Goal: Find specific fact: Find specific page/section

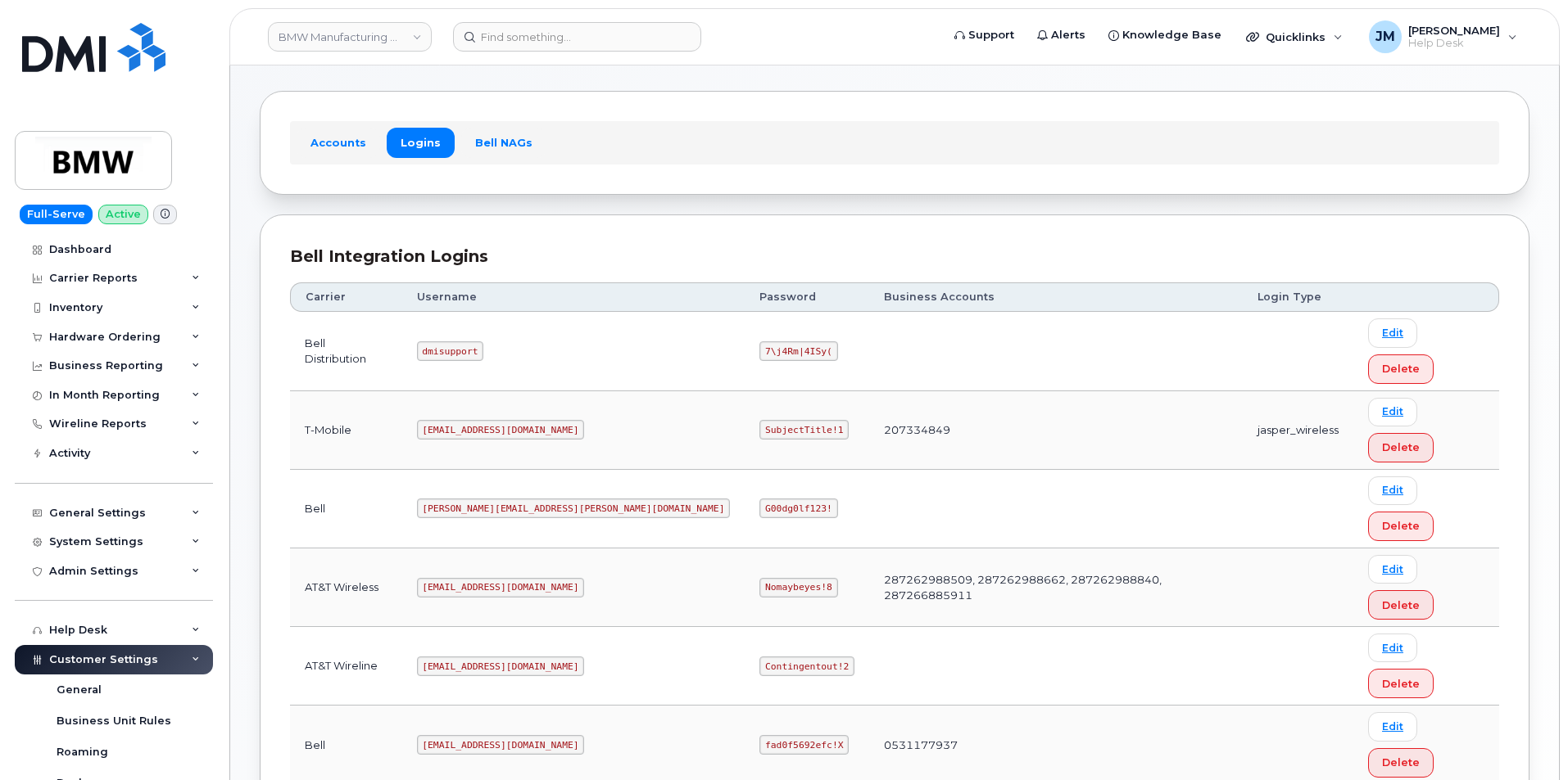
scroll to position [81, 0]
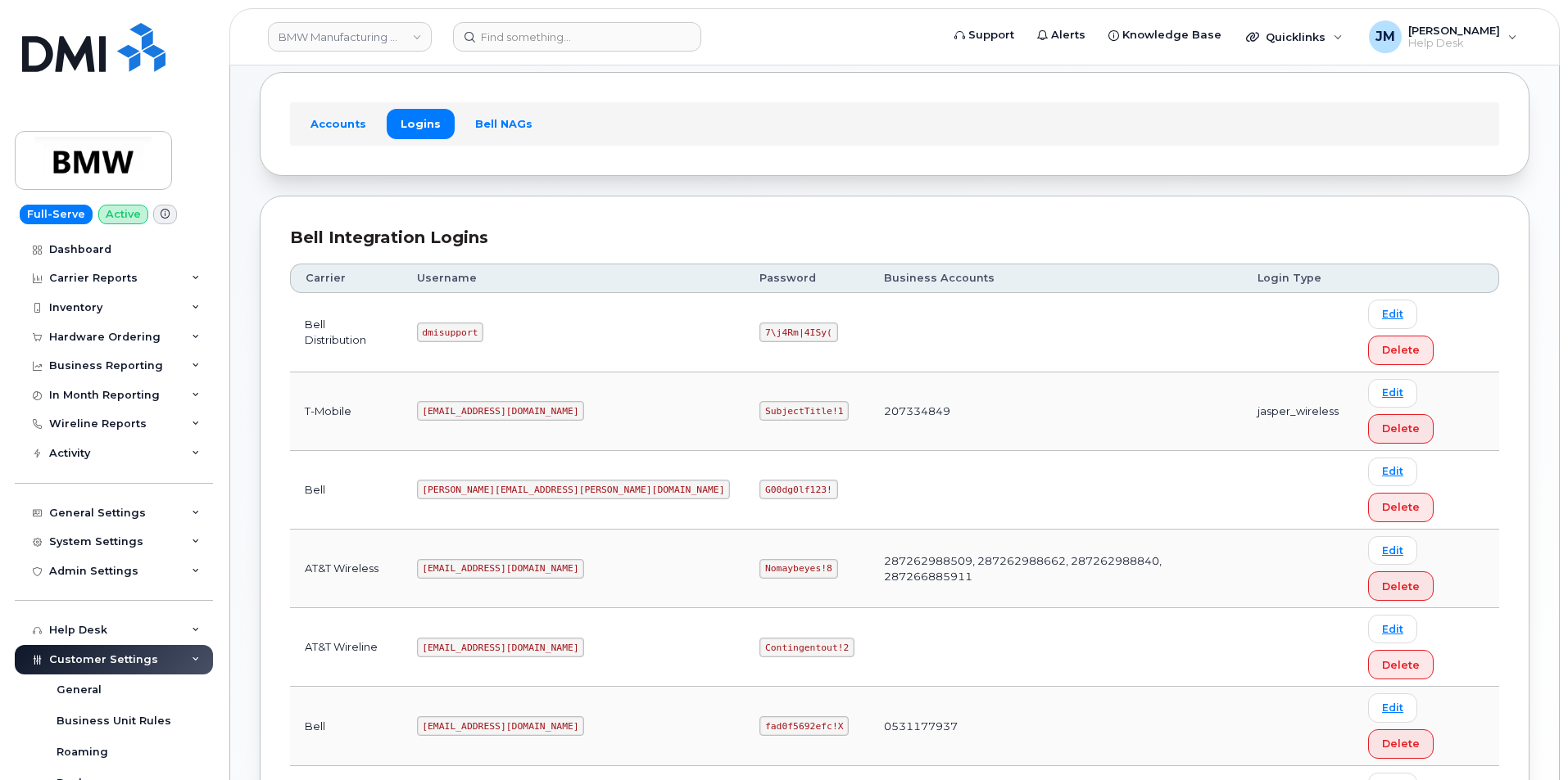
drag, startPoint x: 528, startPoint y: 619, endPoint x: 443, endPoint y: 611, distance: 85.4
copy code "[EMAIL_ADDRESS][DOMAIN_NAME]"
drag, startPoint x: 689, startPoint y: 619, endPoint x: 615, endPoint y: 615, distance: 74.1
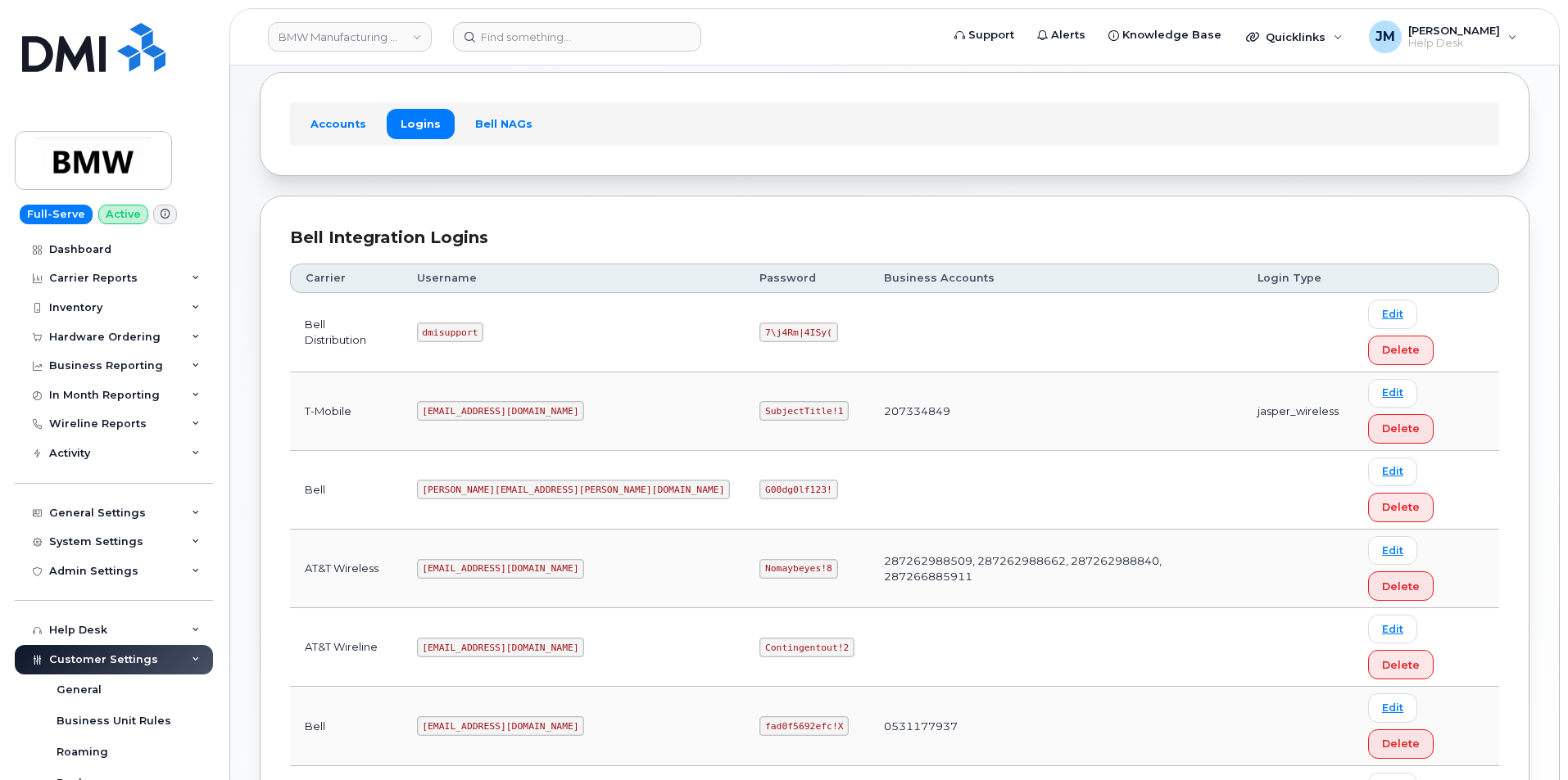
copy code "SubjectTitle!1"
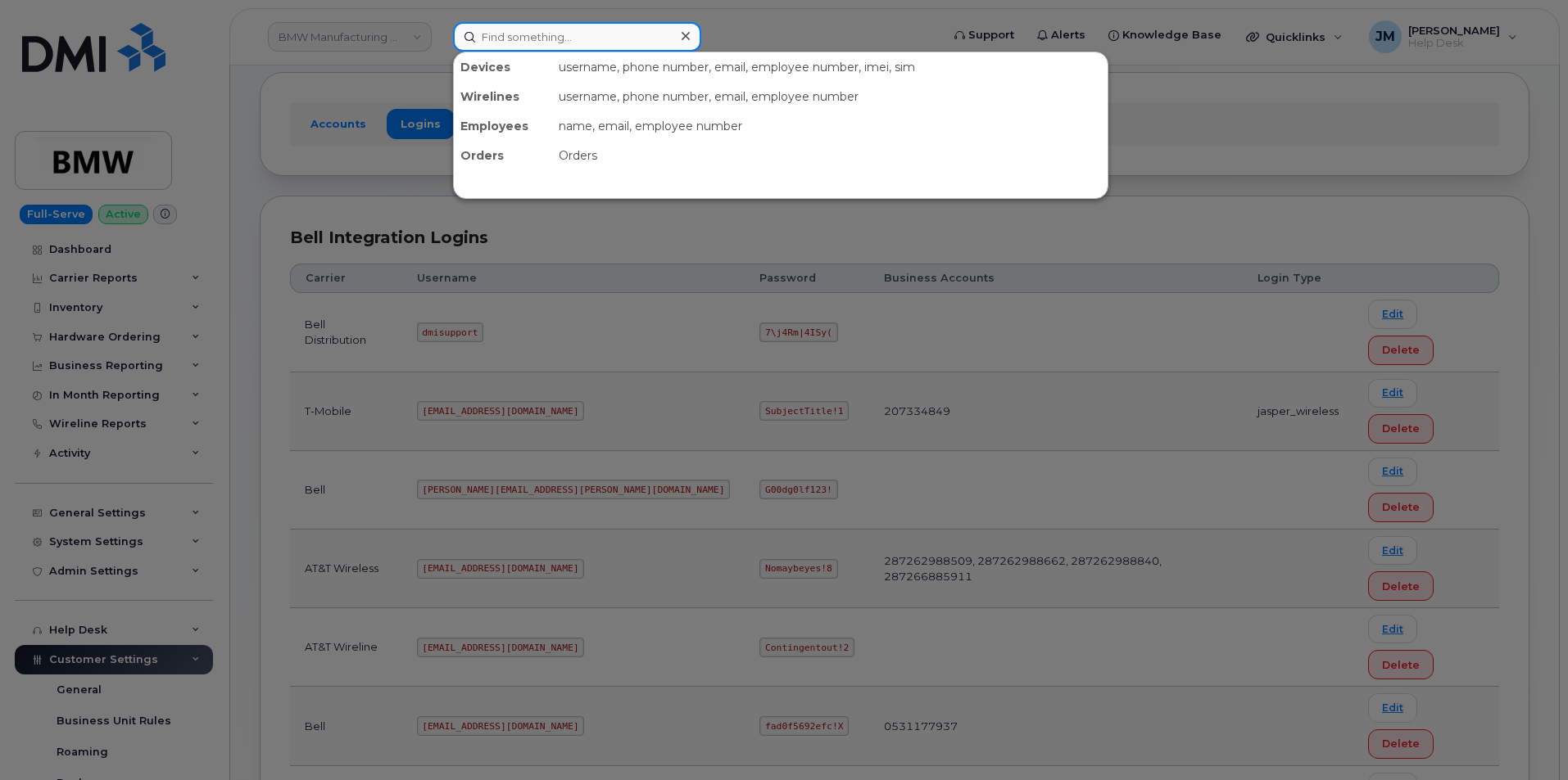
paste input "8647656648"
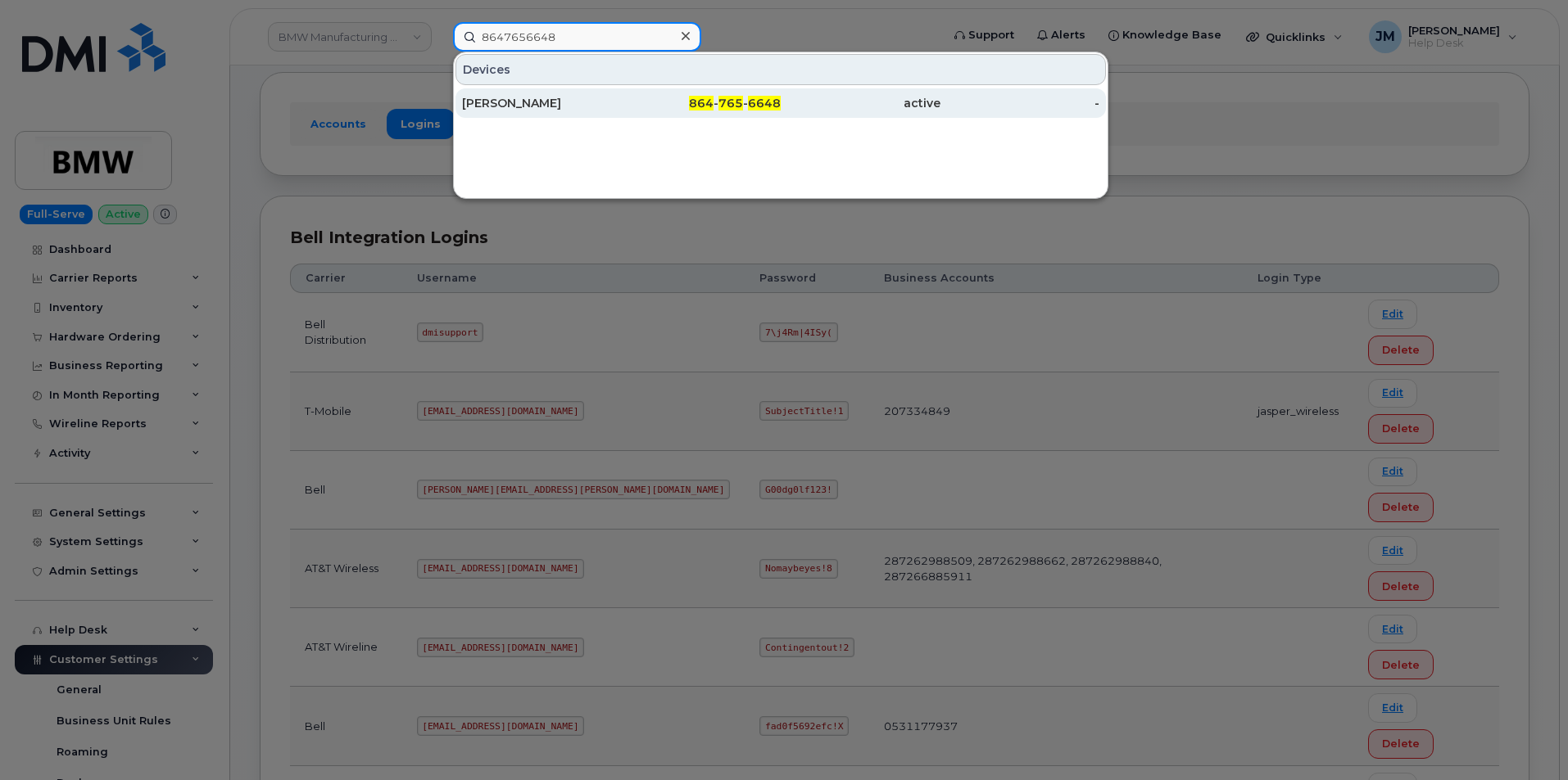
type input "8647656648"
click at [521, 102] on div "[PERSON_NAME]" at bounding box center [542, 103] width 160 height 17
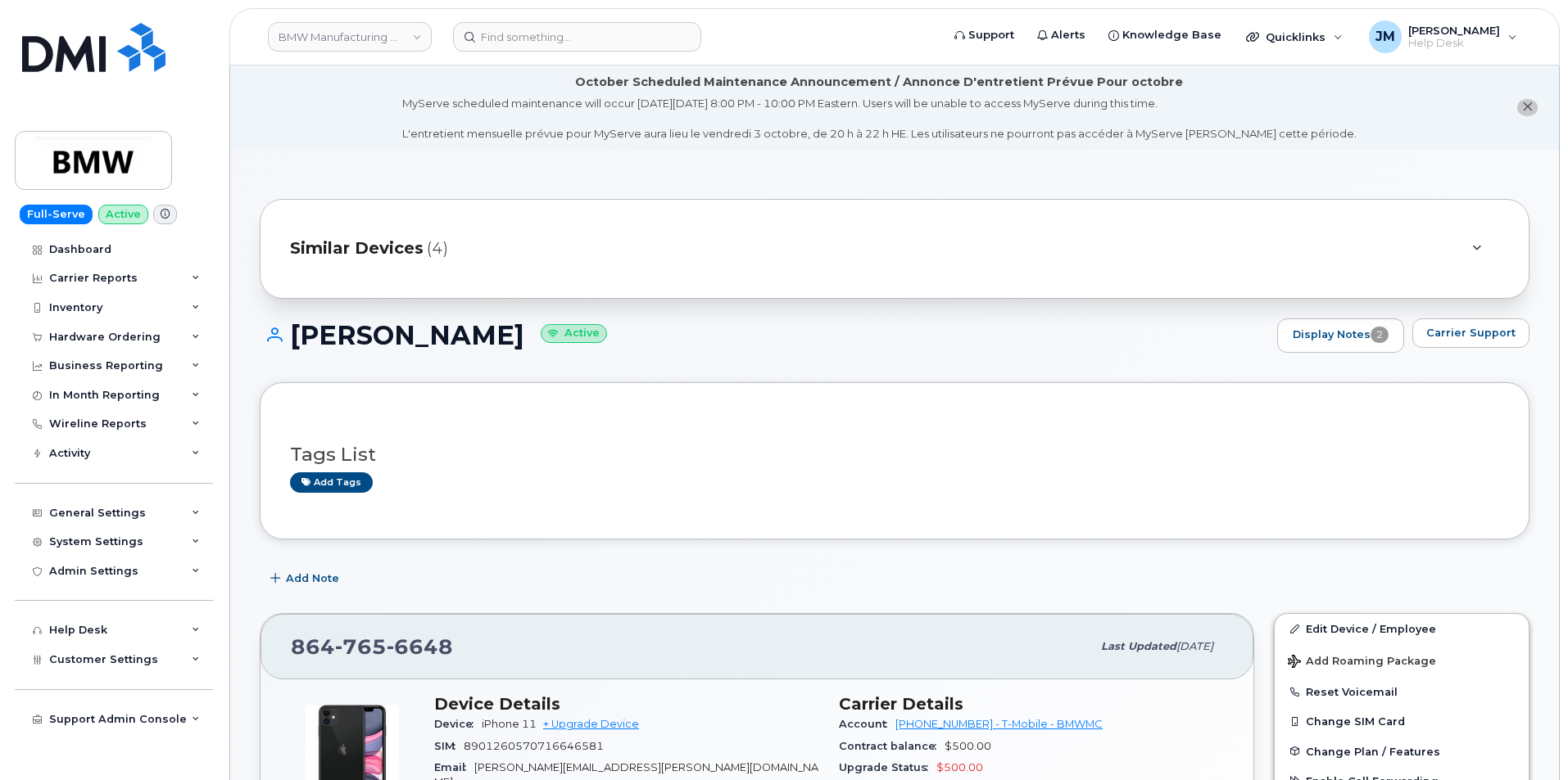
scroll to position [82, 0]
